Goal: Find specific page/section: Find specific page/section

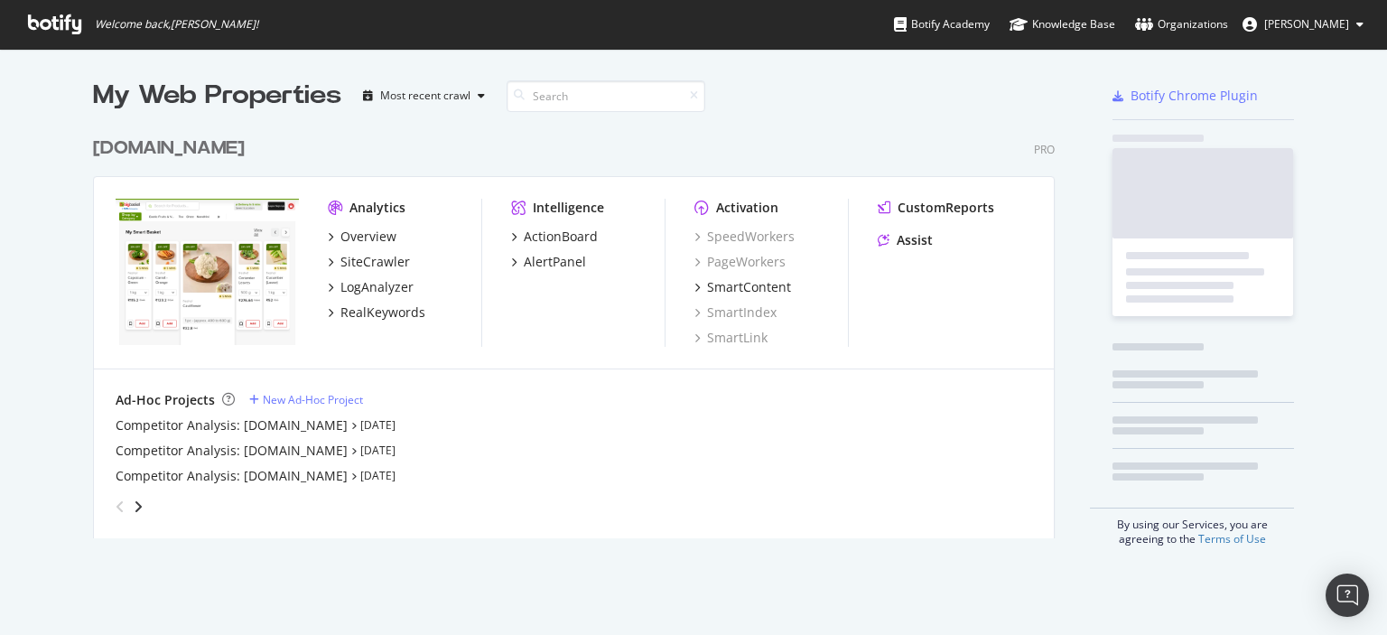
scroll to position [410, 963]
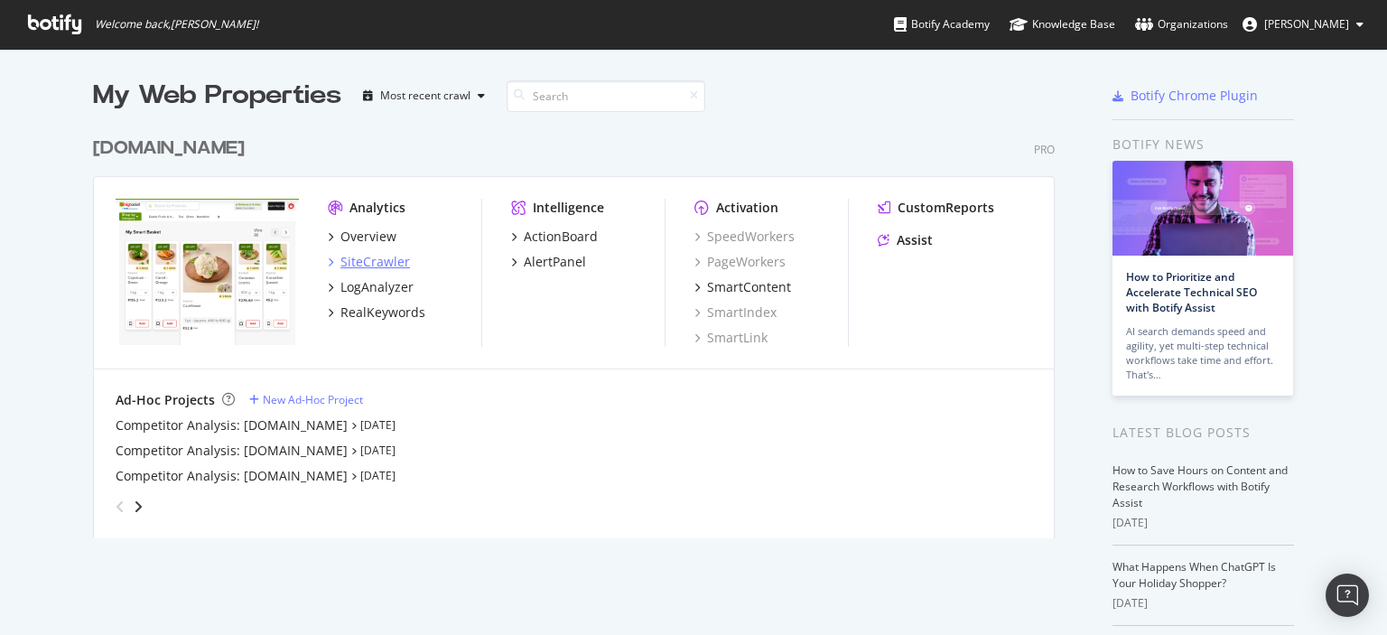
click at [380, 259] on div "SiteCrawler" at bounding box center [376, 262] width 70 height 18
